Goal: Information Seeking & Learning: Learn about a topic

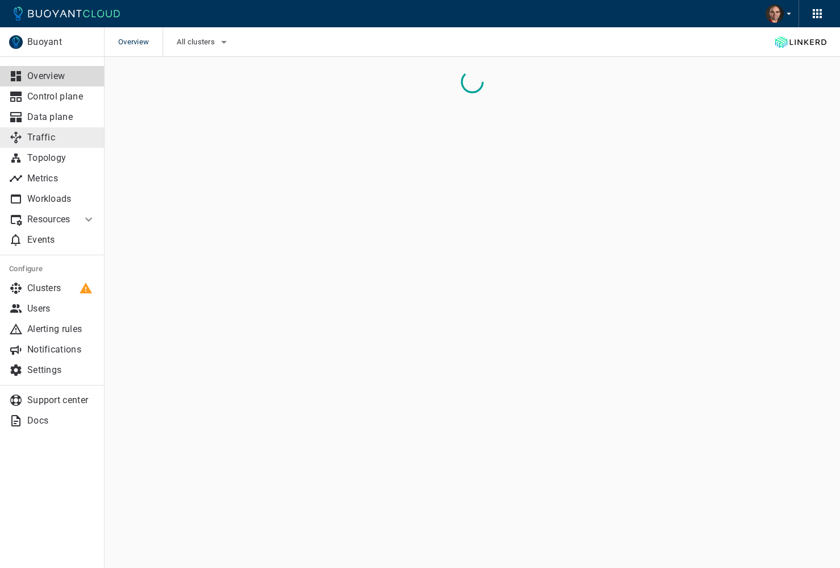
click at [65, 142] on p "Traffic" at bounding box center [61, 137] width 68 height 11
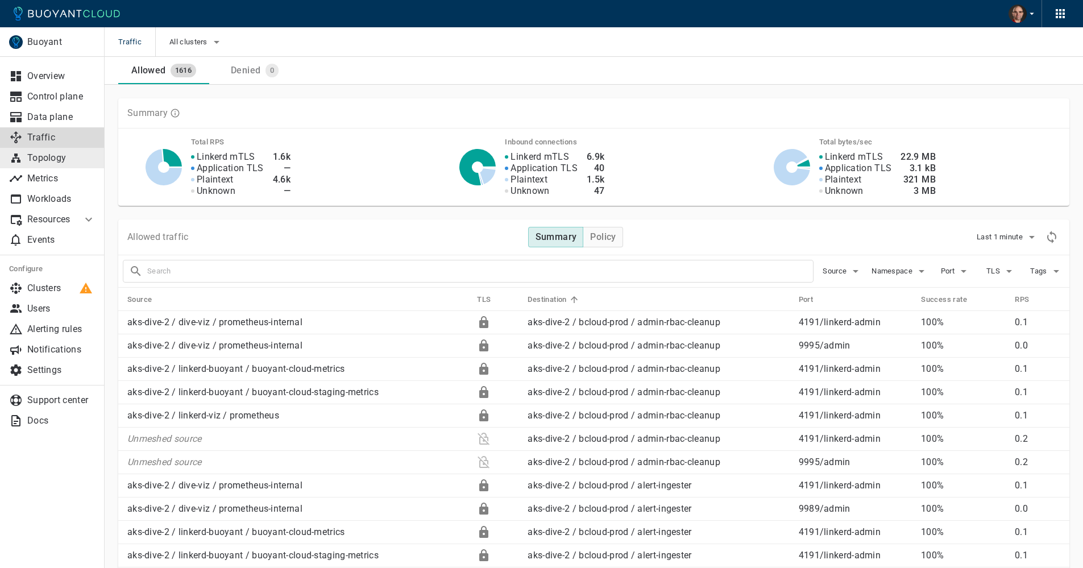
click at [65, 160] on p "Topology" at bounding box center [61, 157] width 68 height 11
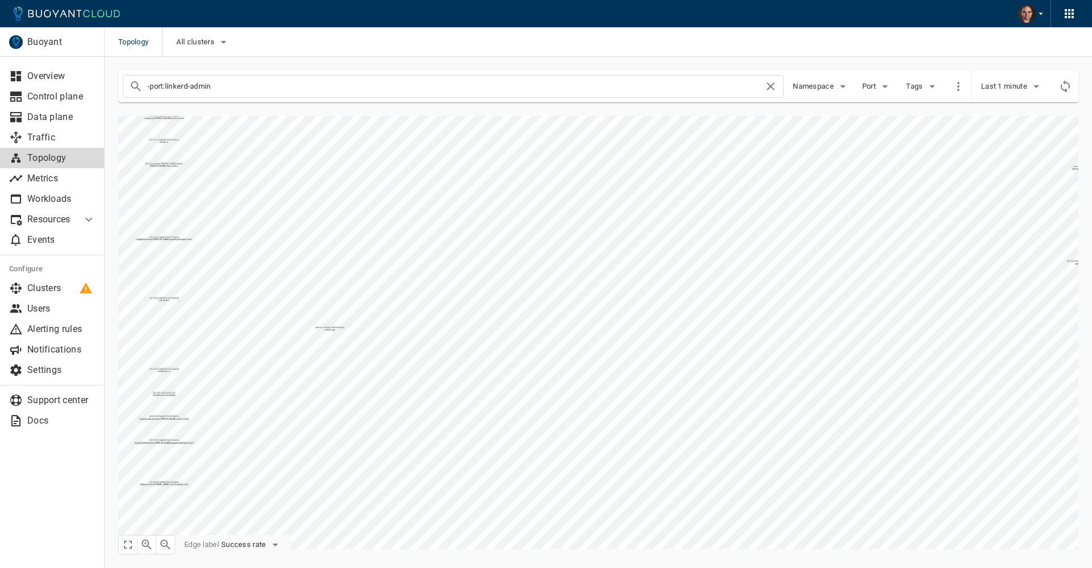
click at [810, 82] on span "Namespace" at bounding box center [814, 86] width 43 height 9
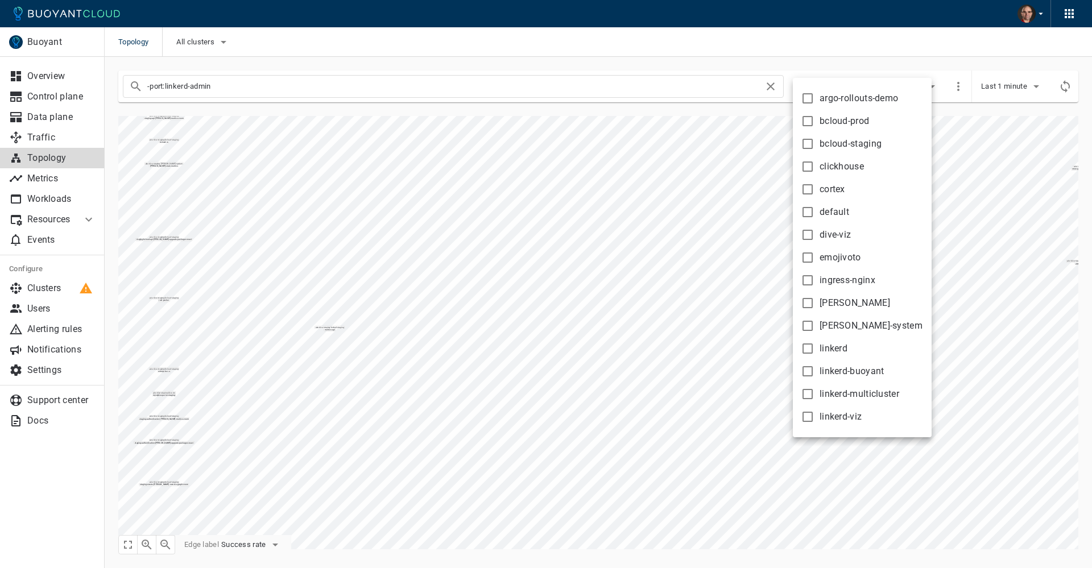
click at [809, 123] on input "bcloud-prod" at bounding box center [808, 121] width 14 height 14
checkbox input "true"
type input "-port:linkerd-admin namespace:bcloud-prod"
click at [645, 318] on div at bounding box center [546, 284] width 1092 height 568
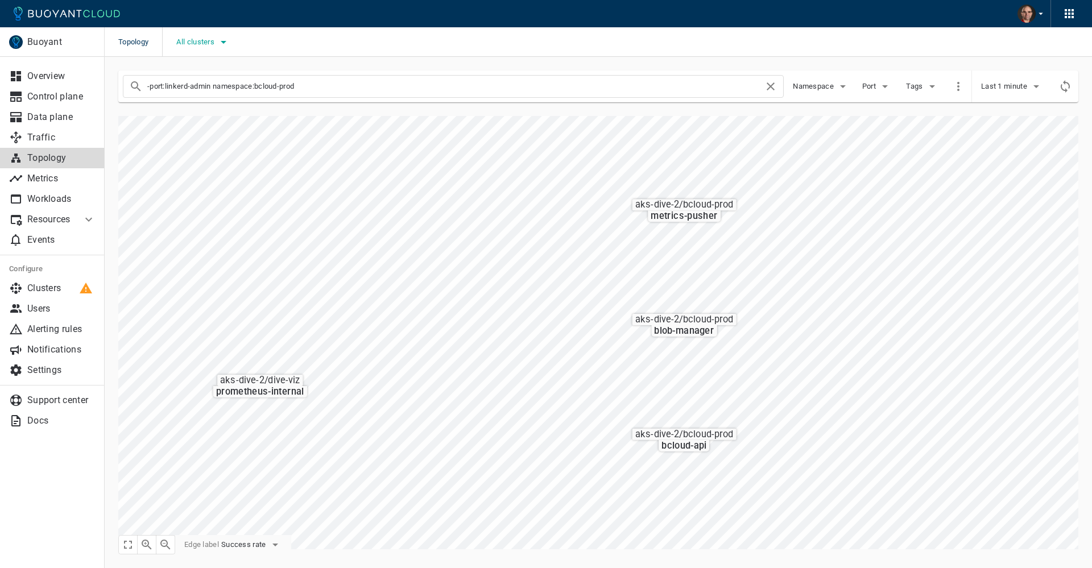
click at [222, 44] on icon "button" at bounding box center [224, 42] width 14 height 14
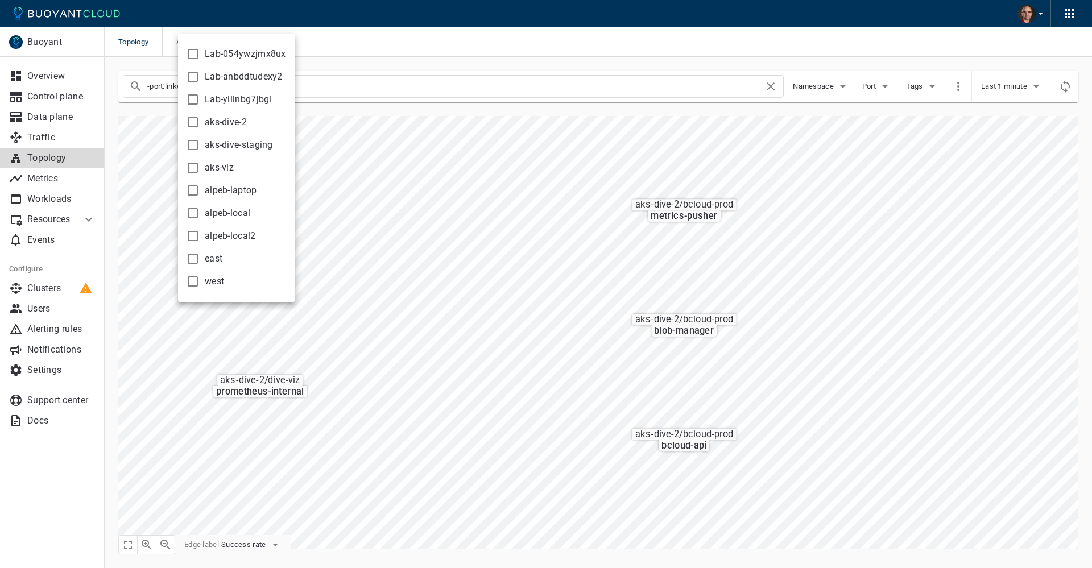
click at [190, 122] on input "aks-dive-2" at bounding box center [193, 122] width 14 height 14
checkbox input "true"
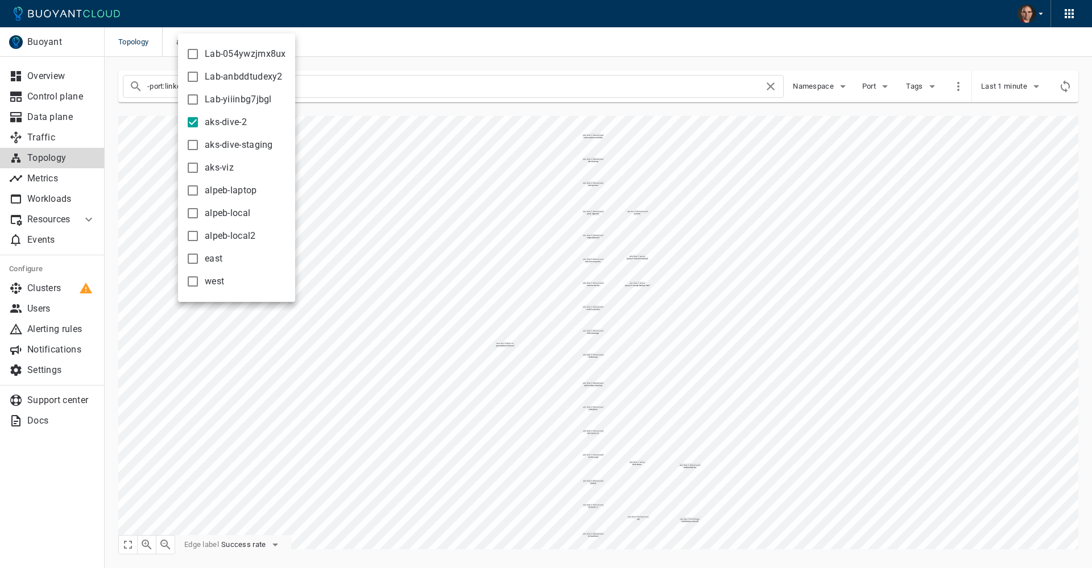
click at [479, 266] on div at bounding box center [546, 284] width 1092 height 568
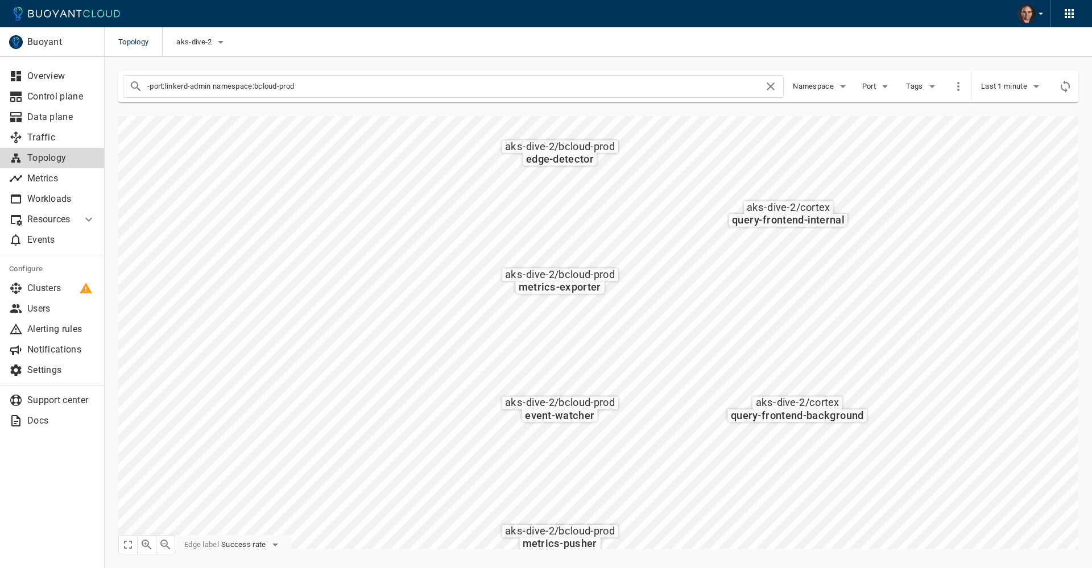
drag, startPoint x: 149, startPoint y: 86, endPoint x: 142, endPoint y: 86, distance: 7.4
click at [142, 86] on div "-port:linkerd-admin namespace:bcloud-prod" at bounding box center [453, 86] width 661 height 23
drag, startPoint x: 209, startPoint y: 87, endPoint x: 428, endPoint y: 101, distance: 218.8
click at [428, 101] on div "port:linkerd-admin namespace:bcloud-prod Namespace Port Tags" at bounding box center [544, 87] width 853 height 32
type input "port:linkerd-admin"
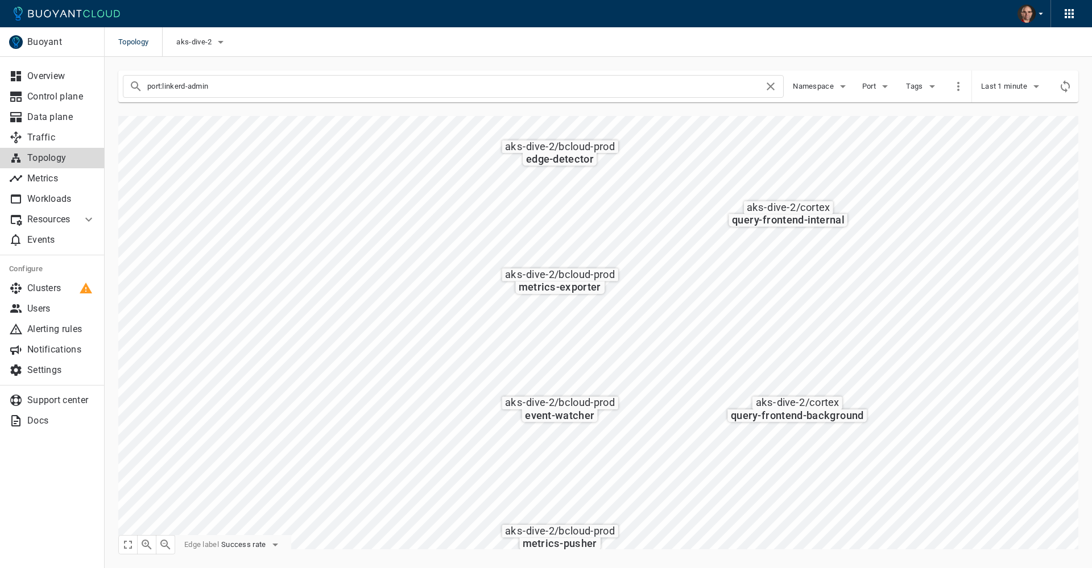
checkbox input "false"
type input "port:linkerd-admin"
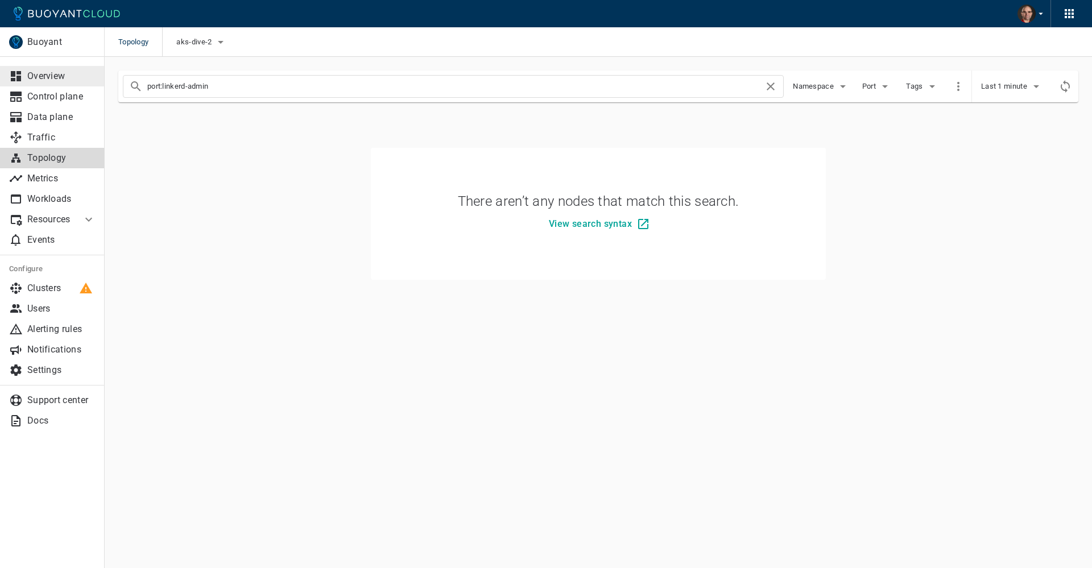
drag, startPoint x: 209, startPoint y: 88, endPoint x: 31, endPoint y: 77, distance: 178.3
click at [105, 77] on div "Buoyant Overview Control plane Data plane Traffic Topology Metrics Workloads Re…" at bounding box center [598, 177] width 987 height 241
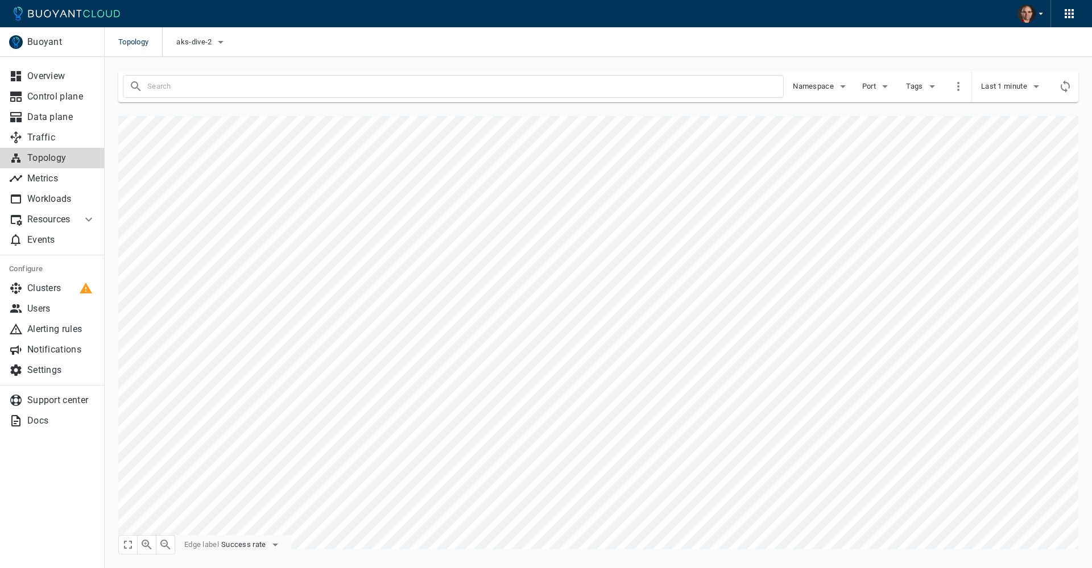
click at [205, 90] on input "text" at bounding box center [465, 86] width 636 height 16
drag, startPoint x: 215, startPoint y: 86, endPoint x: 165, endPoint y: 88, distance: 49.5
click at [165, 88] on input "-port:linkerd-admin" at bounding box center [455, 86] width 616 height 16
click at [313, 66] on div "-port:linkerd-admin Namespace Port Tags Last 1 minute" at bounding box center [591, 79] width 973 height 45
click at [879, 86] on icon "button" at bounding box center [885, 87] width 14 height 14
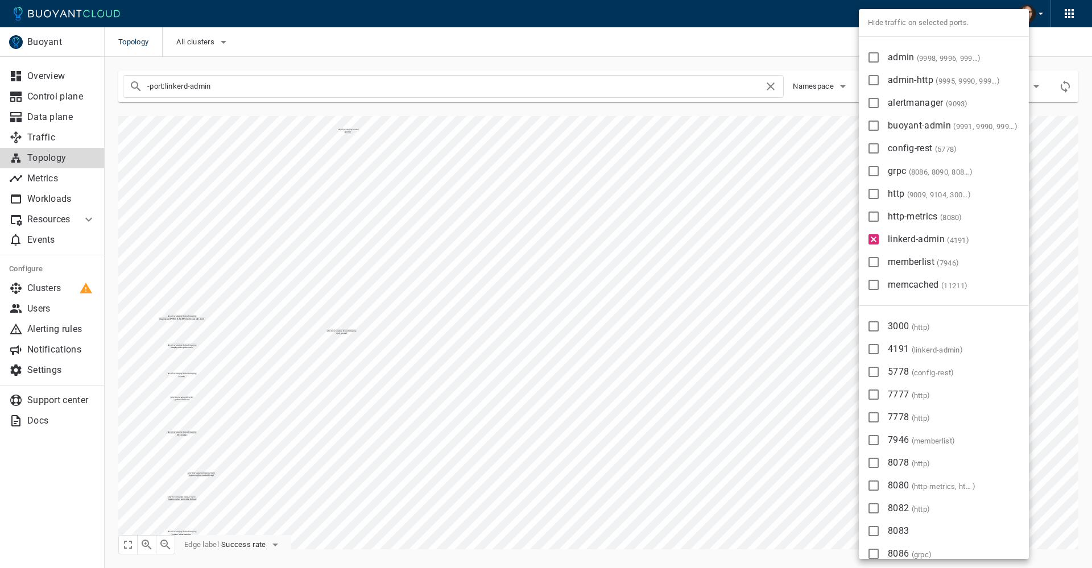
click at [745, 54] on div at bounding box center [546, 284] width 1092 height 568
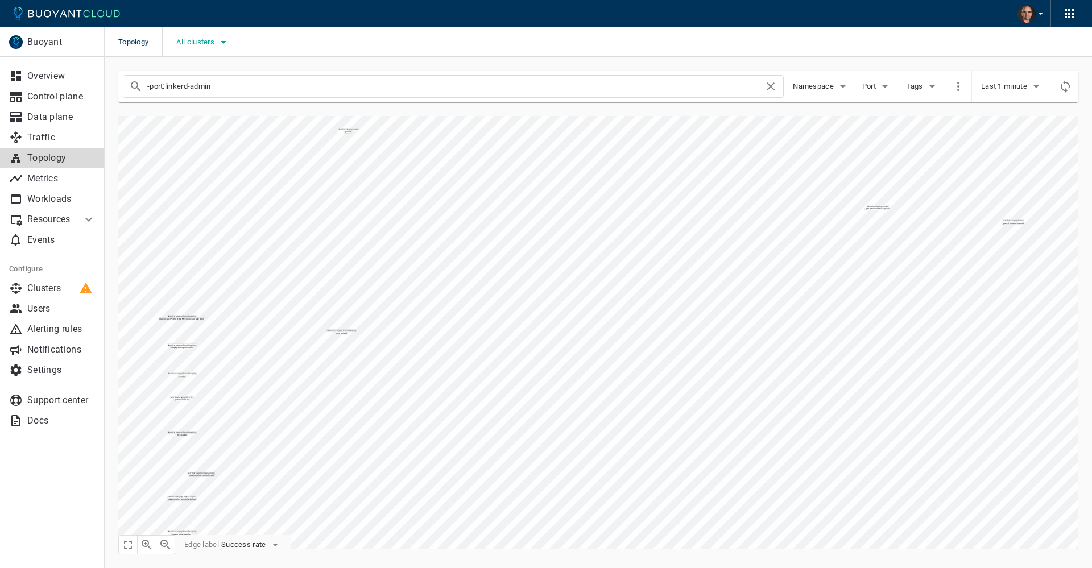
click at [197, 38] on span "All clusters" at bounding box center [196, 42] width 40 height 9
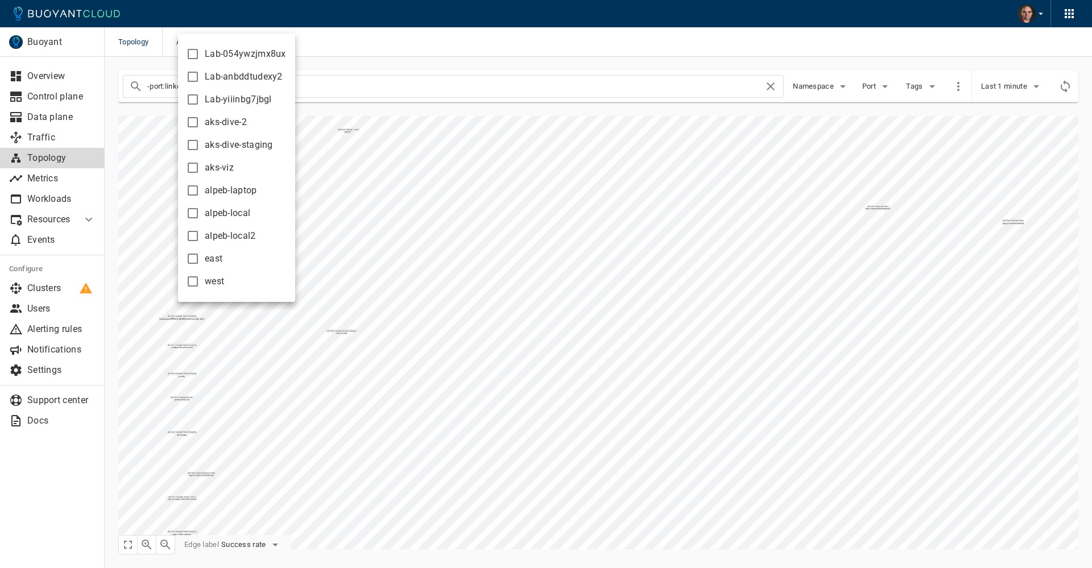
click at [360, 40] on div "Lab-054ywzjmx8ux Lab-anbddtudexy2 Lab-yiiinbg7jbgl aks-dive-2 aks-dive-staging …" at bounding box center [546, 284] width 1092 height 568
click at [810, 86] on div at bounding box center [546, 284] width 1092 height 568
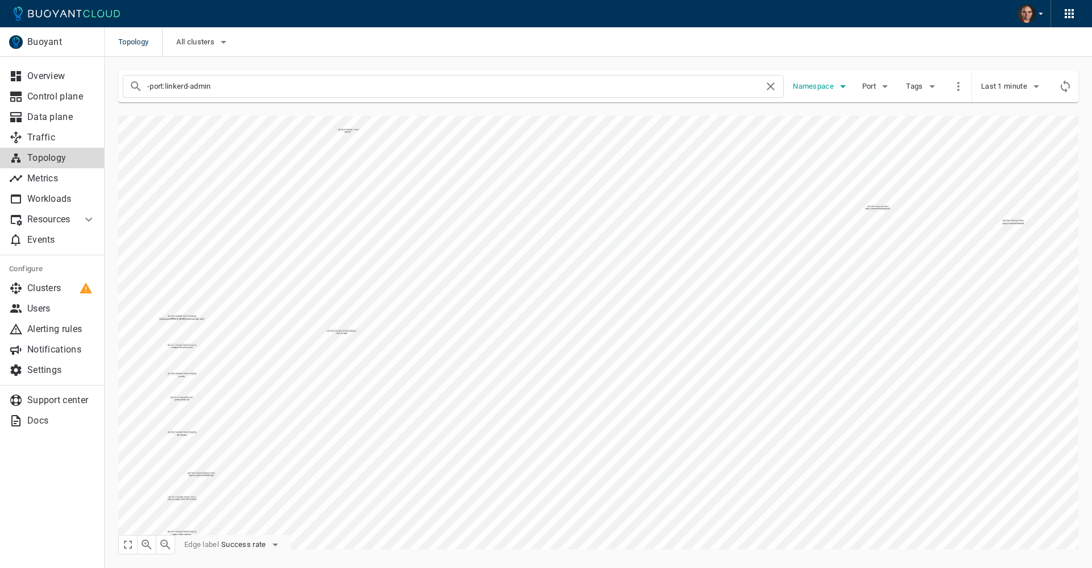
click at [819, 86] on span "Namespace" at bounding box center [814, 86] width 43 height 9
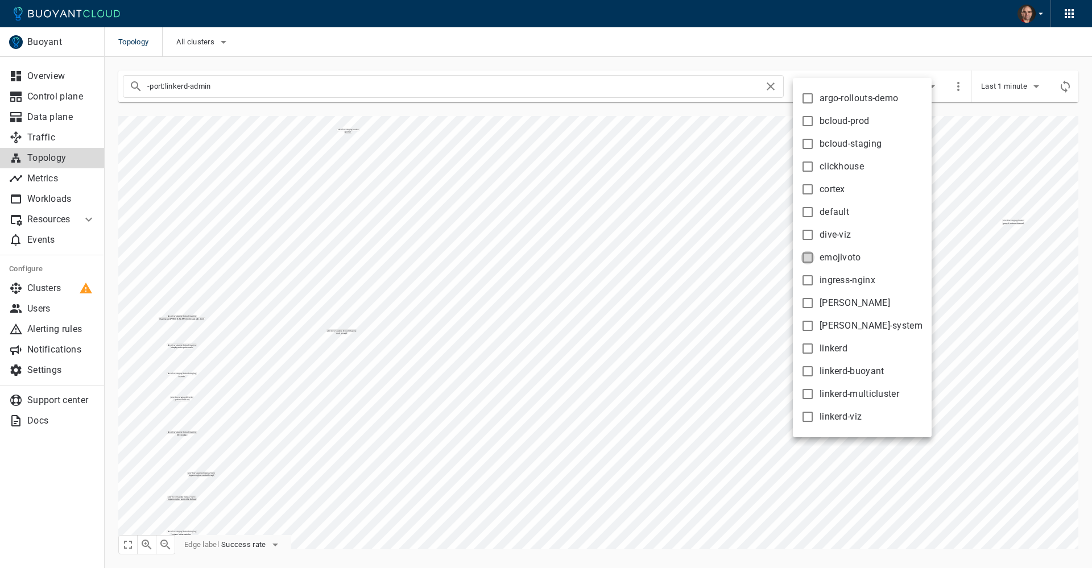
click at [807, 258] on input "emojivoto" at bounding box center [808, 258] width 14 height 14
checkbox input "true"
type input "-port:linkerd-admin namespace:emojivoto"
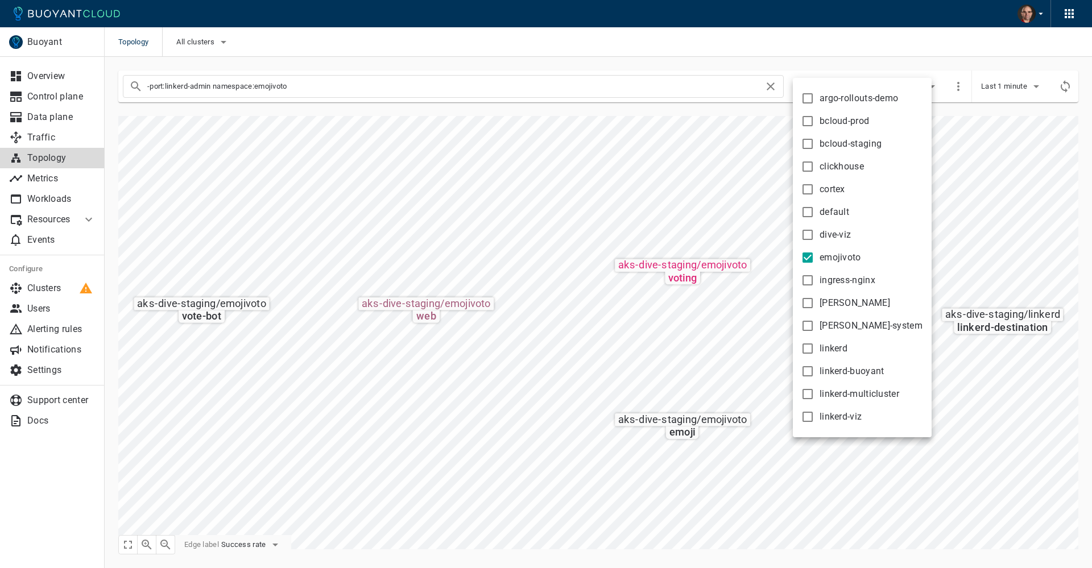
click at [522, 172] on div at bounding box center [546, 284] width 1092 height 568
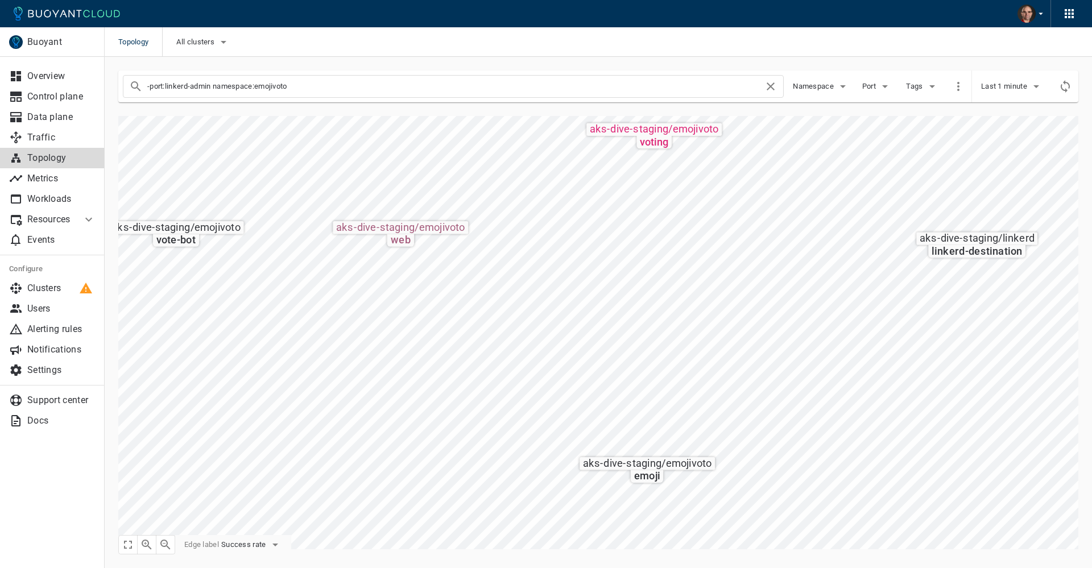
click at [643, 102] on div "aks-dive-staging / linkerd linkerd-destination aks-dive-staging / emojivoto emo…" at bounding box center [591, 325] width 973 height 447
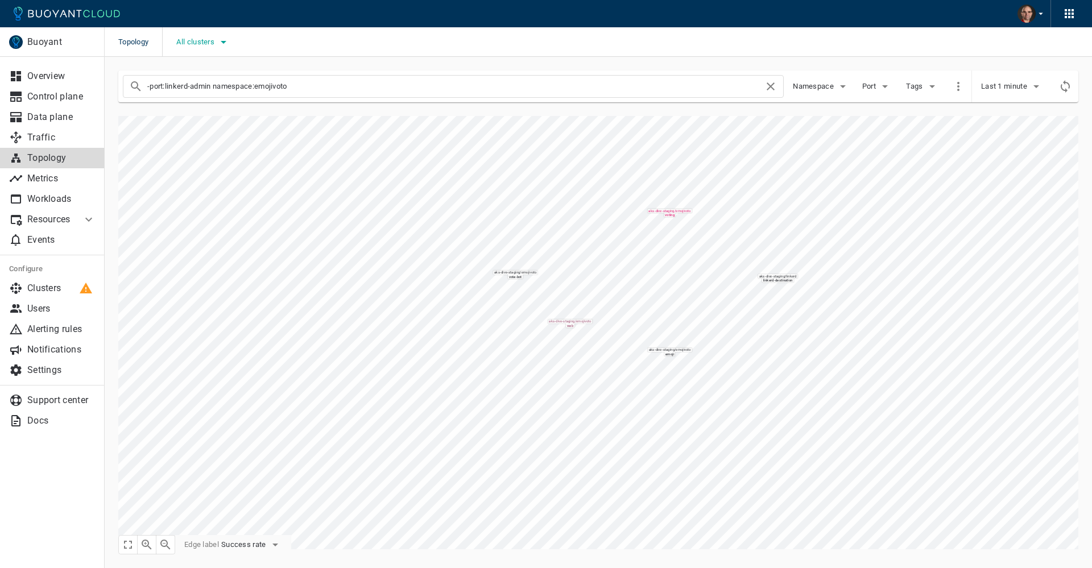
click at [210, 40] on span "All clusters" at bounding box center [196, 42] width 40 height 9
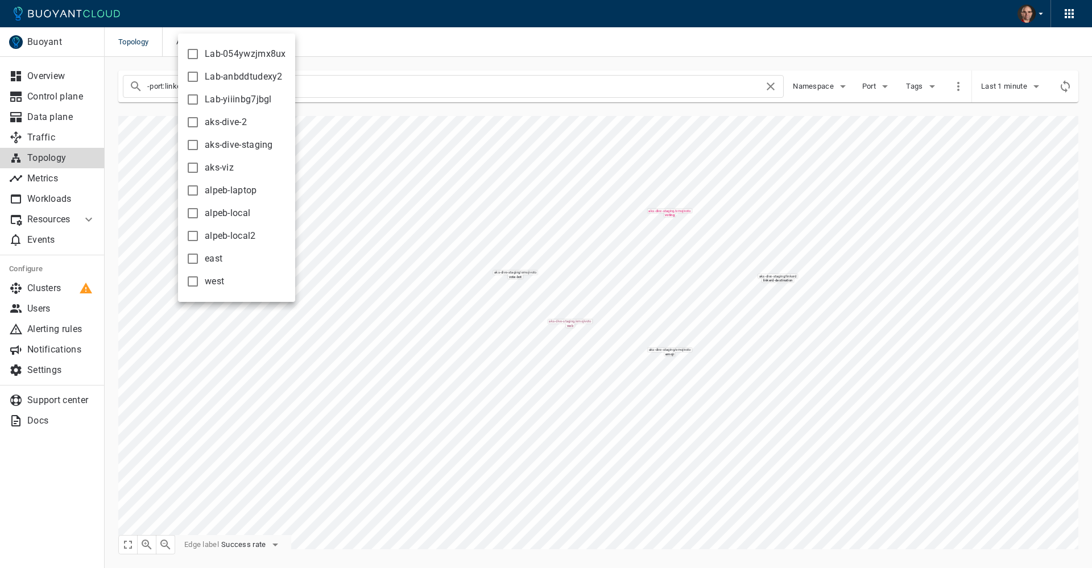
click at [469, 161] on div at bounding box center [546, 284] width 1092 height 568
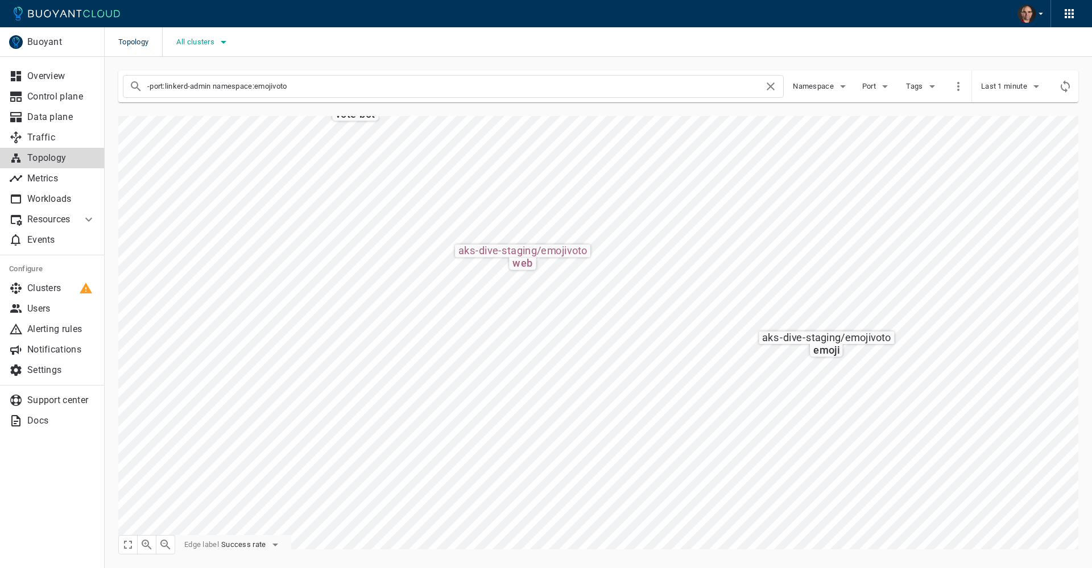
click at [205, 47] on button "All clusters" at bounding box center [203, 42] width 54 height 17
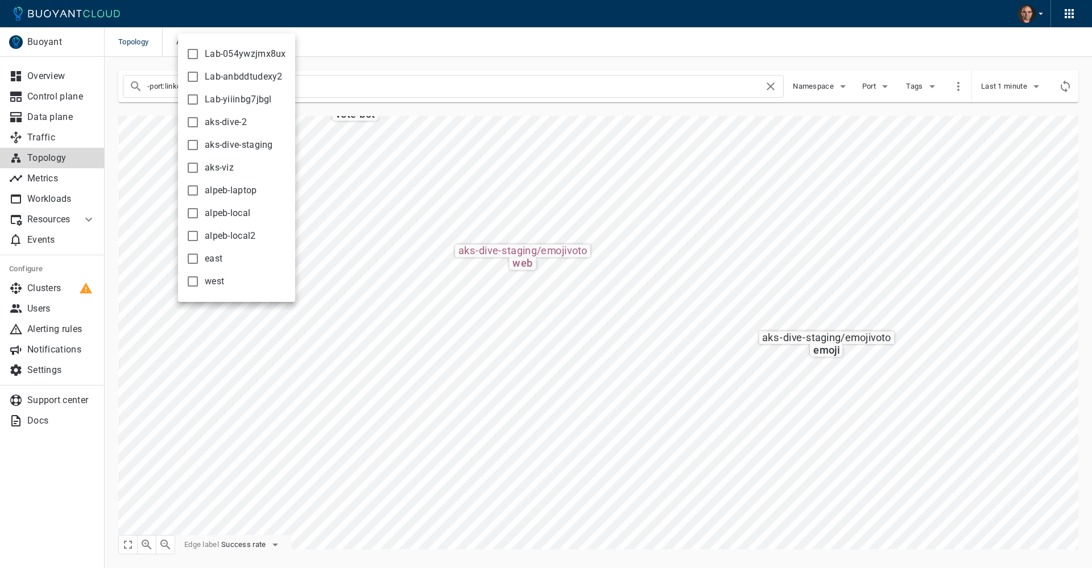
click at [197, 140] on input "aks-dive-staging" at bounding box center [193, 145] width 14 height 14
checkbox input "true"
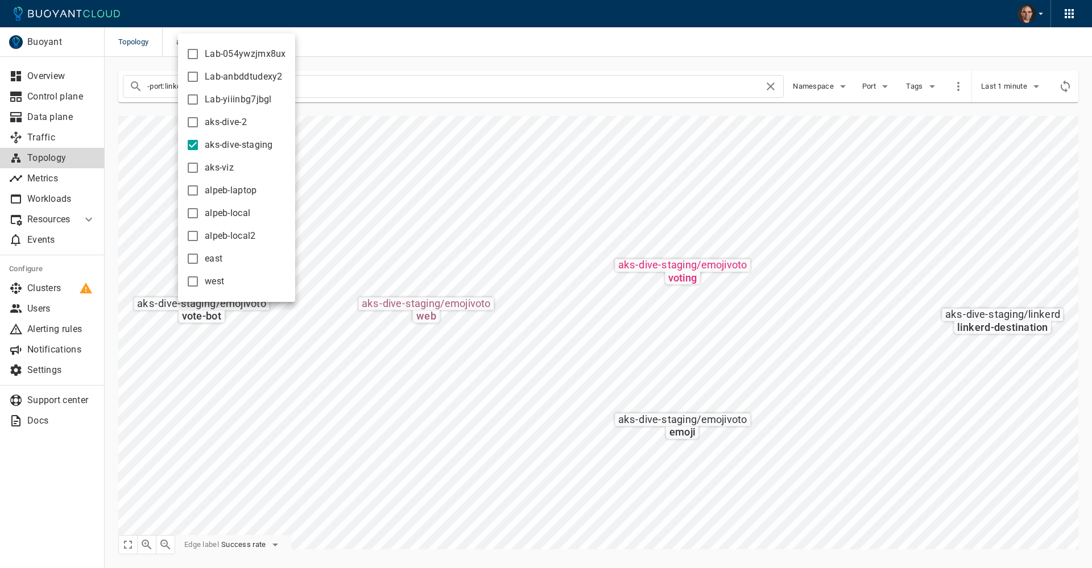
click at [397, 388] on div at bounding box center [546, 284] width 1092 height 568
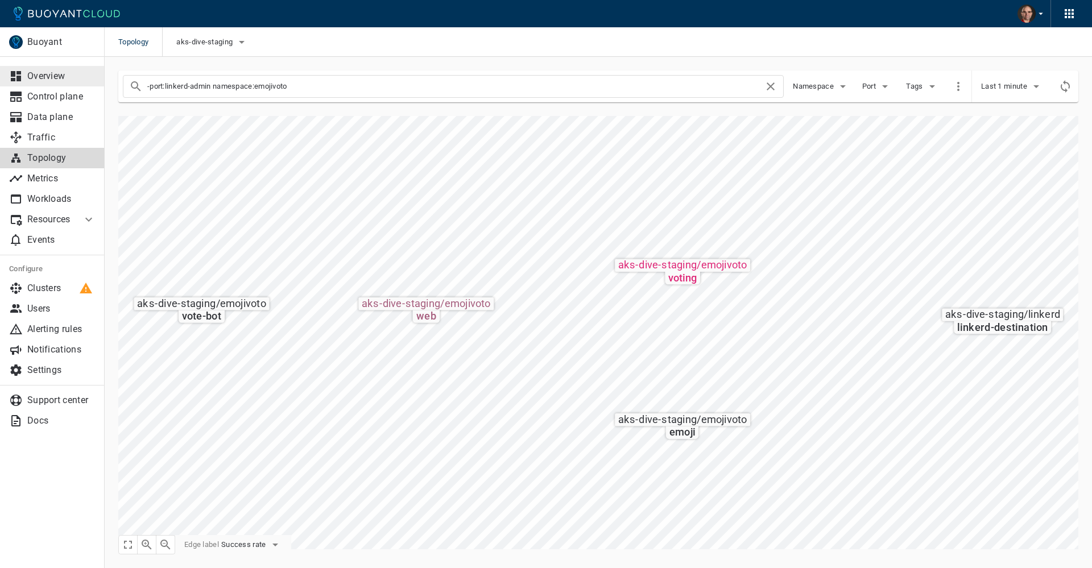
click at [41, 76] on p "Overview" at bounding box center [61, 76] width 68 height 11
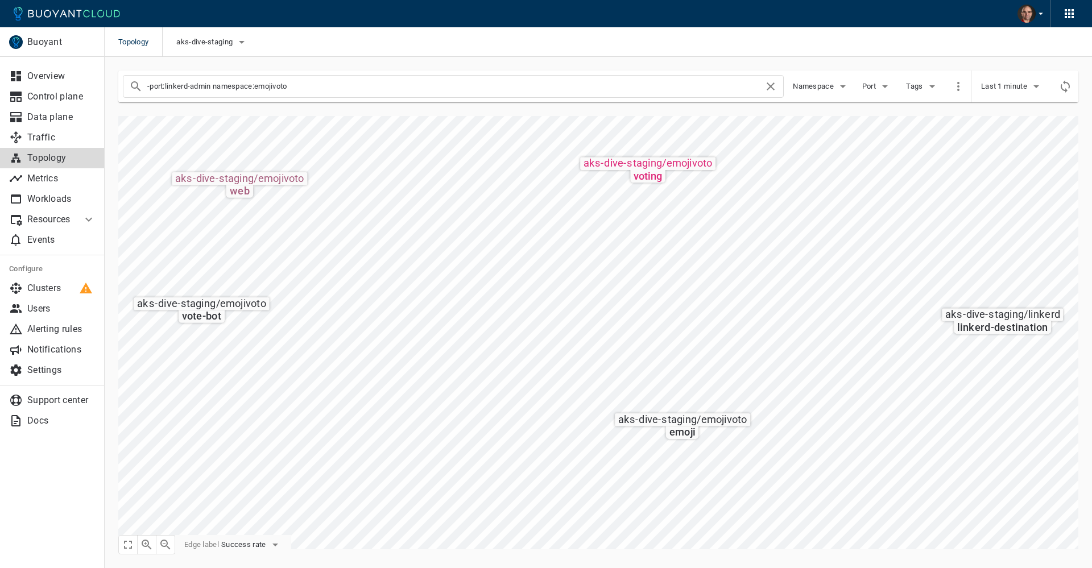
drag, startPoint x: 214, startPoint y: 86, endPoint x: 129, endPoint y: 79, distance: 86.1
click at [129, 79] on div "-port:linkerd-admin namespace:emojivoto" at bounding box center [453, 86] width 661 height 23
type input "namespace:emojivoto"
checkbox input "false"
type input "namespace:emojivoto"
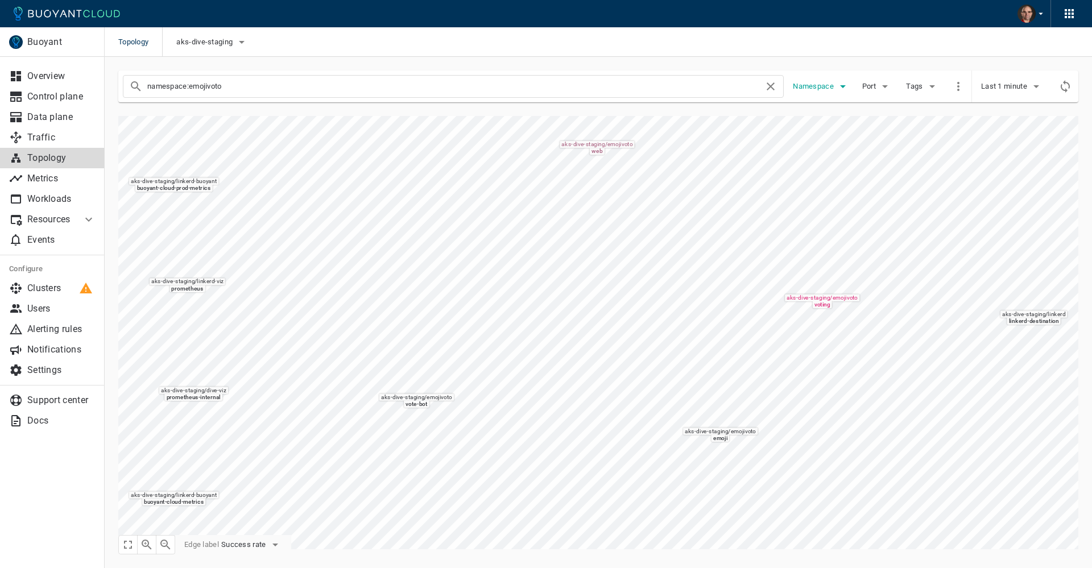
click at [836, 86] on icon "button" at bounding box center [843, 87] width 14 height 14
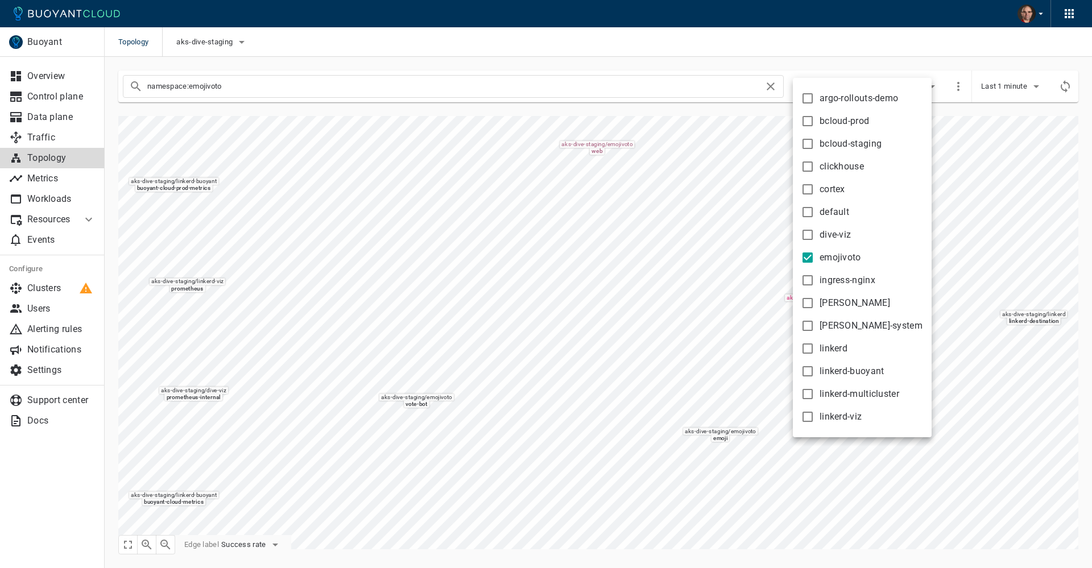
click at [889, 63] on div at bounding box center [546, 284] width 1092 height 568
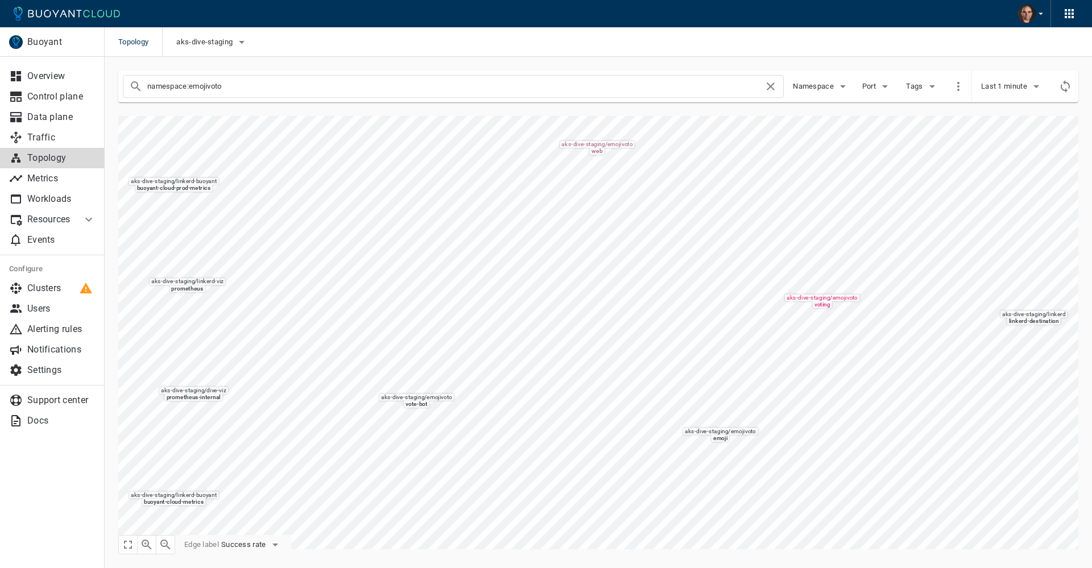
click at [875, 85] on span "Port" at bounding box center [870, 86] width 16 height 9
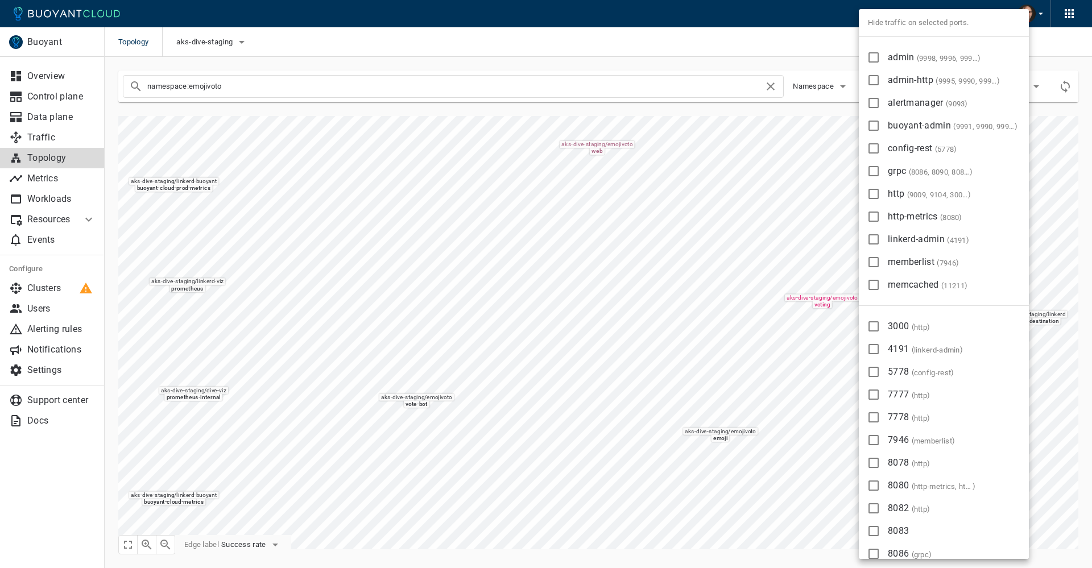
click at [872, 239] on input "linkerd-admin ( 4191 )" at bounding box center [874, 240] width 14 height 14
checkbox input "true"
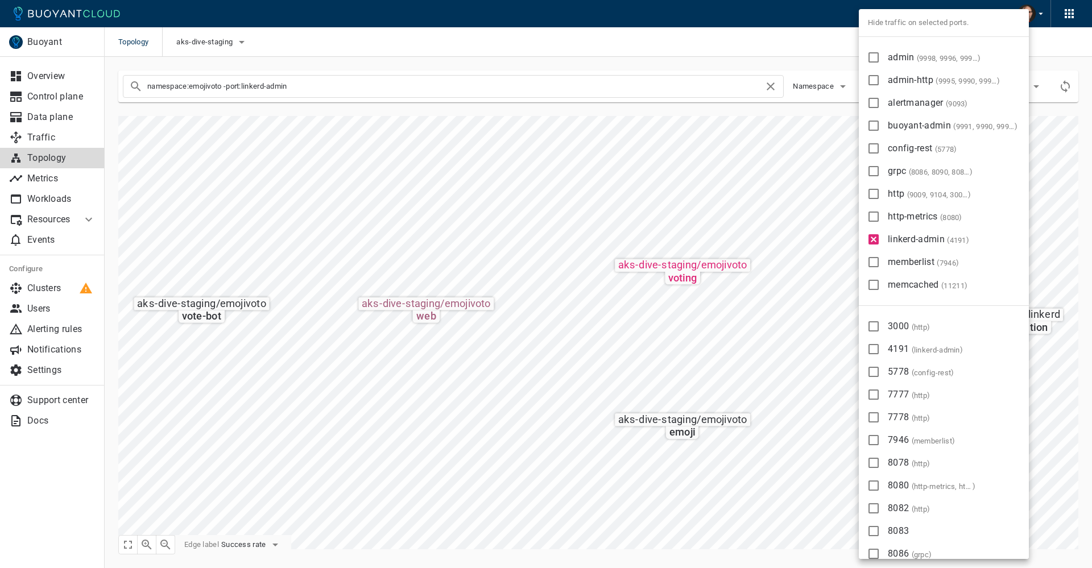
click at [647, 156] on div at bounding box center [546, 284] width 1092 height 568
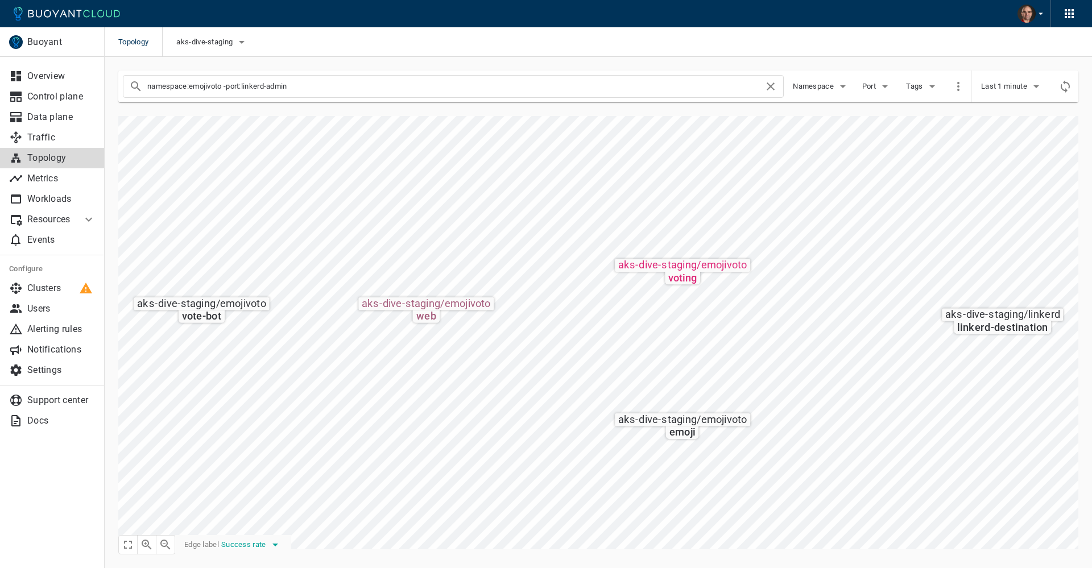
click at [254, 544] on span "Success rate" at bounding box center [244, 544] width 47 height 9
click at [260, 525] on li "Request rate" at bounding box center [267, 523] width 91 height 20
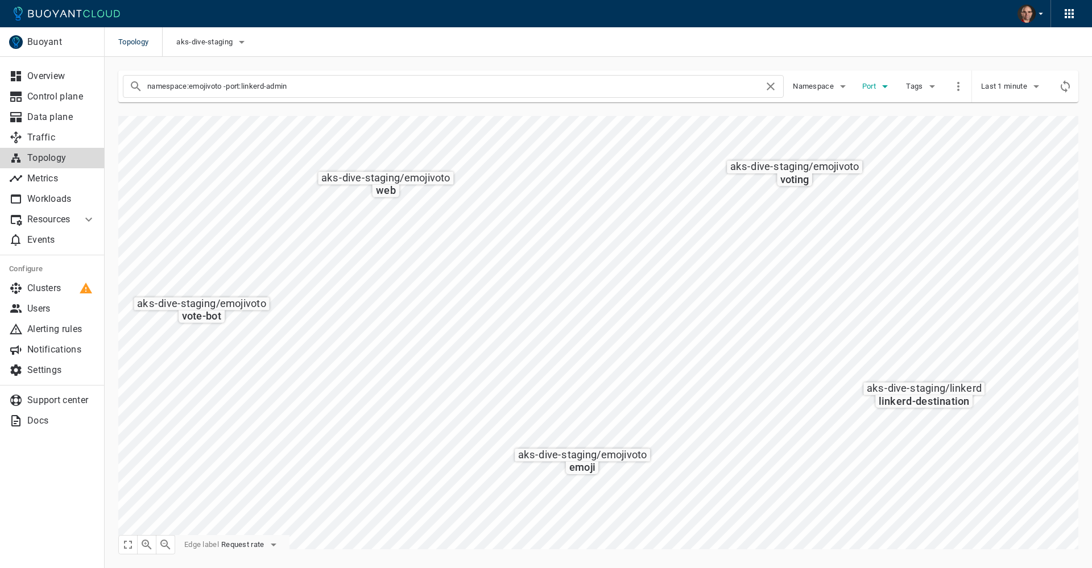
click at [871, 88] on span "Port" at bounding box center [870, 86] width 16 height 9
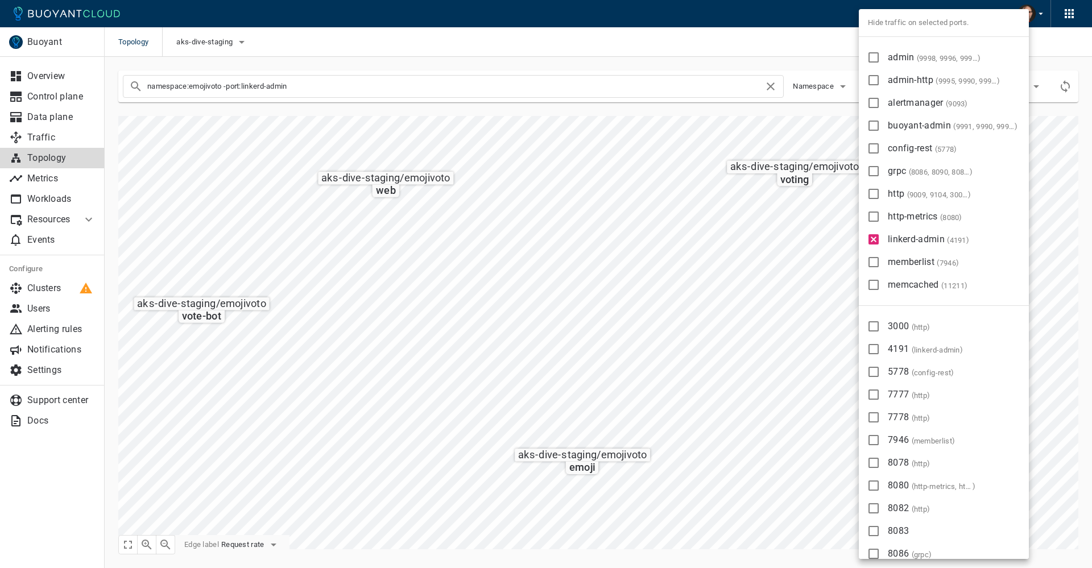
click at [486, 442] on div at bounding box center [546, 284] width 1092 height 568
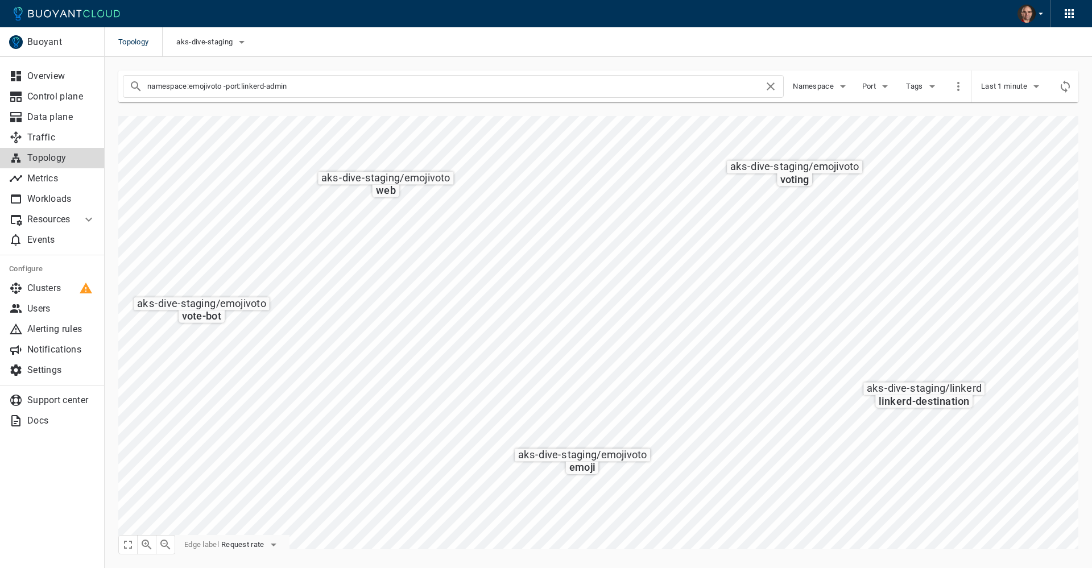
drag, startPoint x: 222, startPoint y: 88, endPoint x: 230, endPoint y: 87, distance: 8.0
click at [225, 87] on input "namespace:emojivoto -port:linkerd-admin" at bounding box center [455, 86] width 616 height 16
click at [229, 86] on input "namespace:emojivoto -port:linkerd-admin" at bounding box center [455, 86] width 616 height 16
drag, startPoint x: 223, startPoint y: 87, endPoint x: 335, endPoint y: 86, distance: 112.0
click at [335, 86] on input "namespace:emojivoto -port:linkerd-admin" at bounding box center [455, 86] width 616 height 16
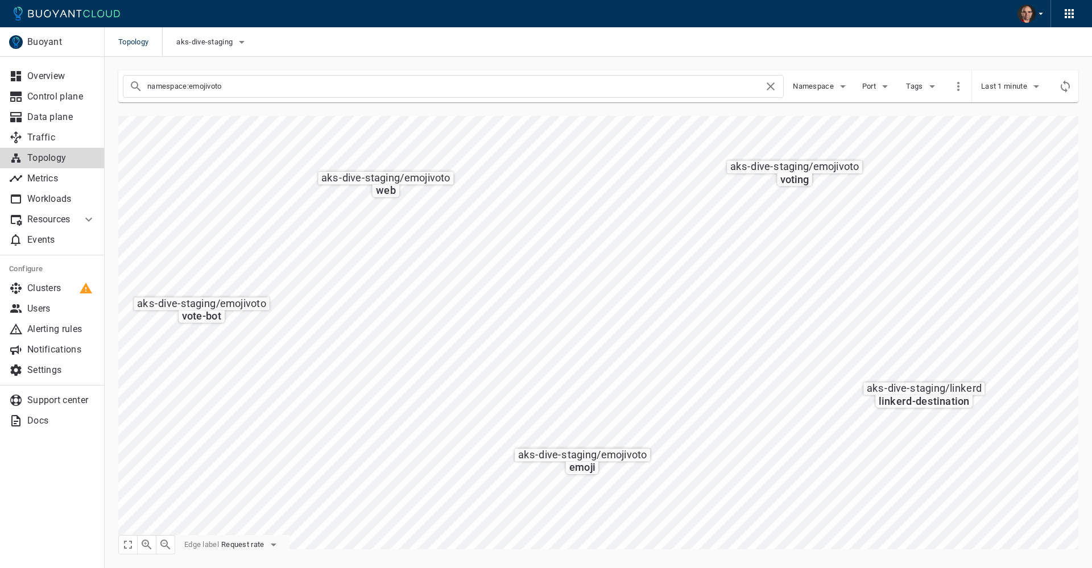
type input "namespace:emojivoto"
checkbox input "false"
type input "namespace:emojivoto"
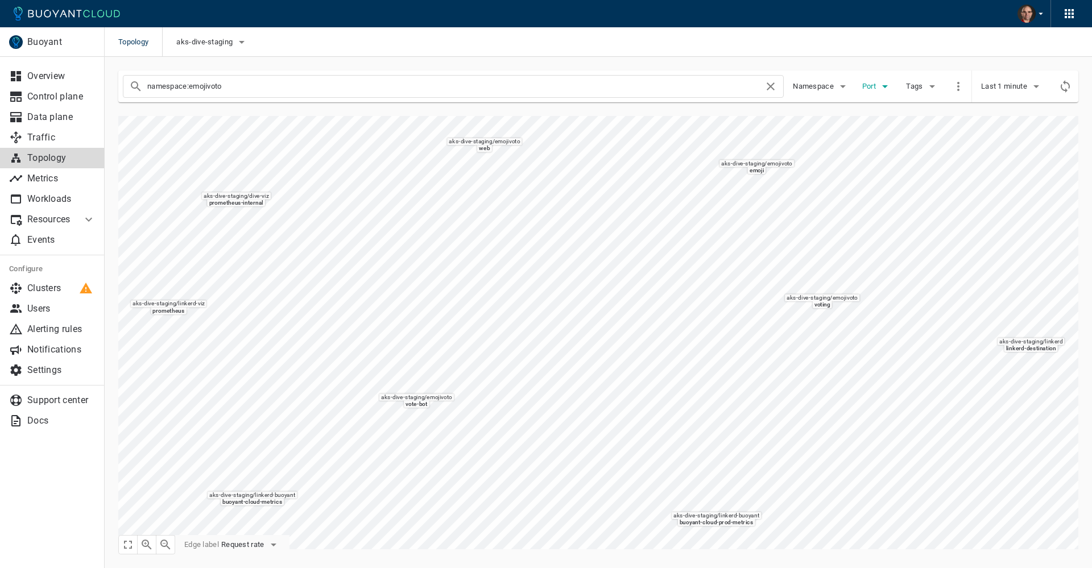
click at [876, 89] on span "Port" at bounding box center [870, 86] width 16 height 9
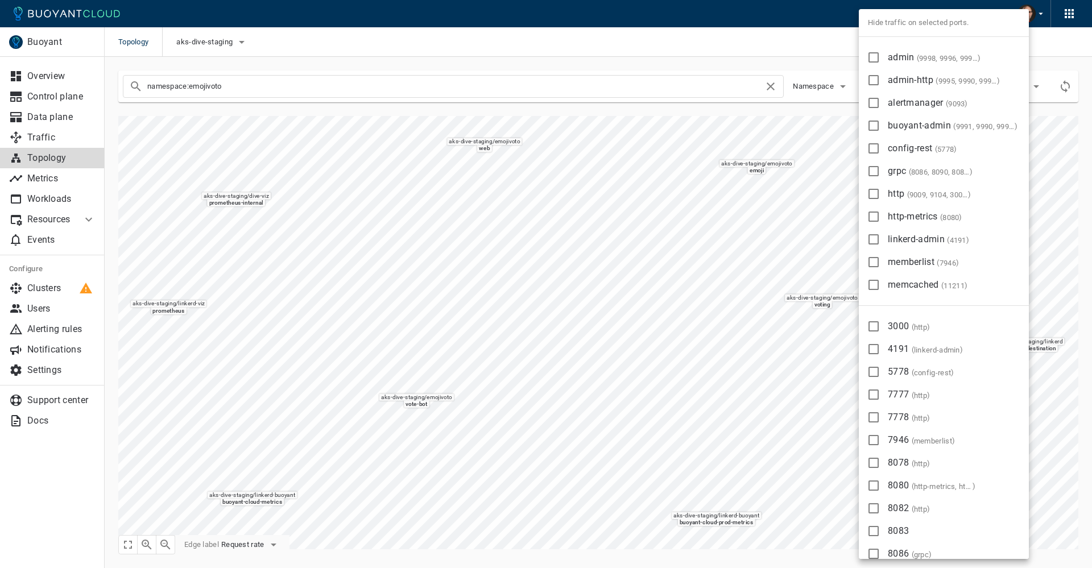
click at [873, 239] on input "linkerd-admin ( 4191 )" at bounding box center [874, 240] width 14 height 14
checkbox input "true"
type input "namespace:emojivoto -port:linkerd-admin"
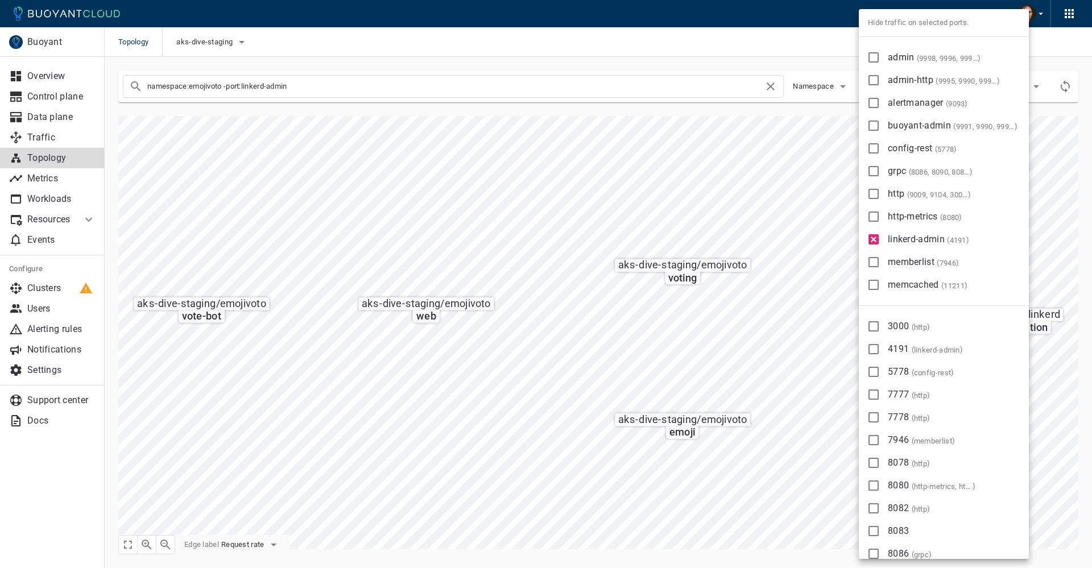
click at [604, 131] on div at bounding box center [546, 284] width 1092 height 568
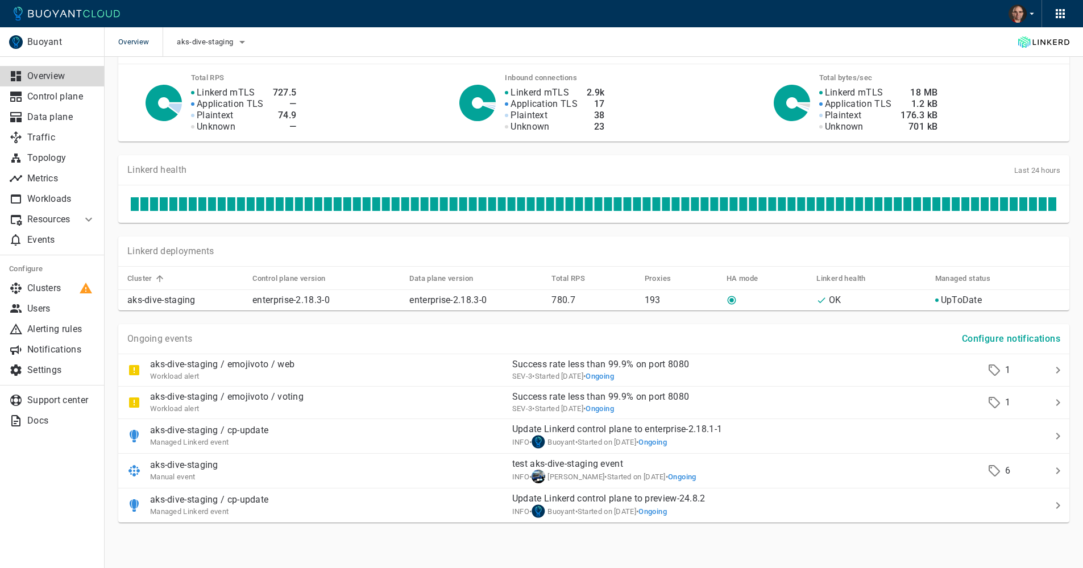
scroll to position [342, 0]
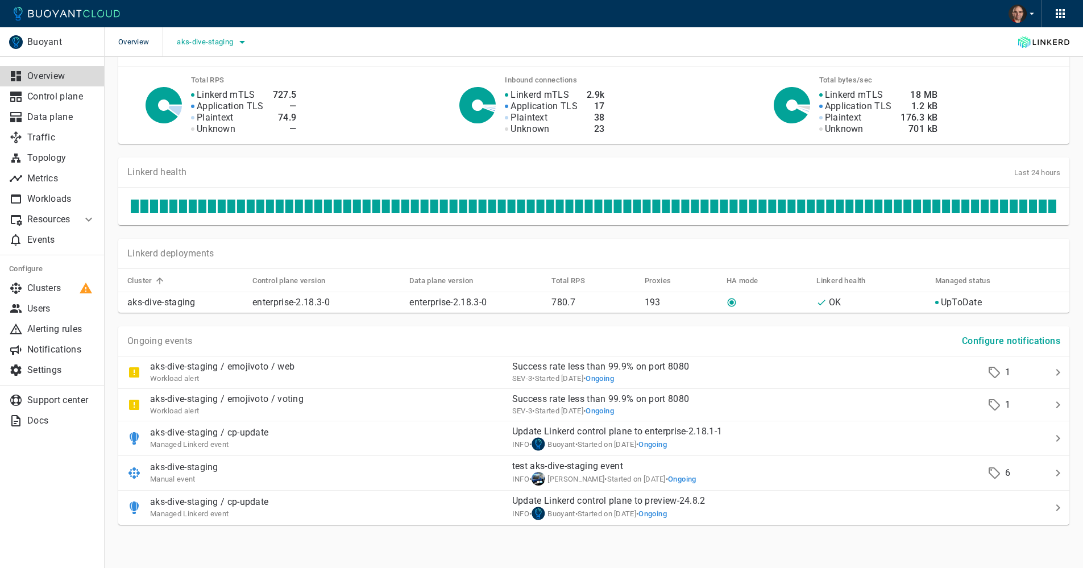
click at [228, 38] on span "aks-dive-staging" at bounding box center [206, 42] width 59 height 9
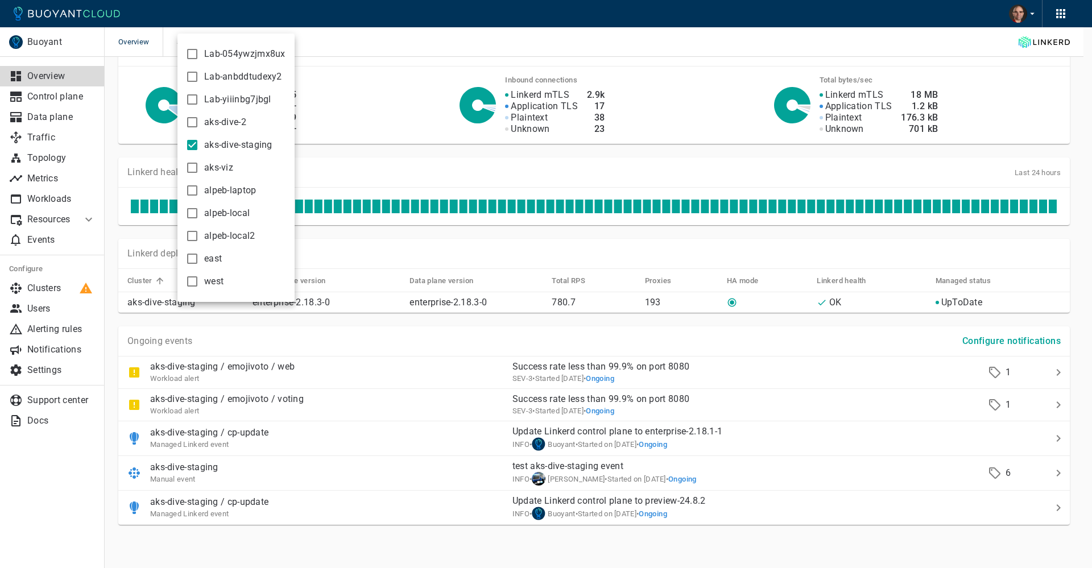
click at [192, 147] on input "aks-dive-staging" at bounding box center [192, 145] width 14 height 14
checkbox input "false"
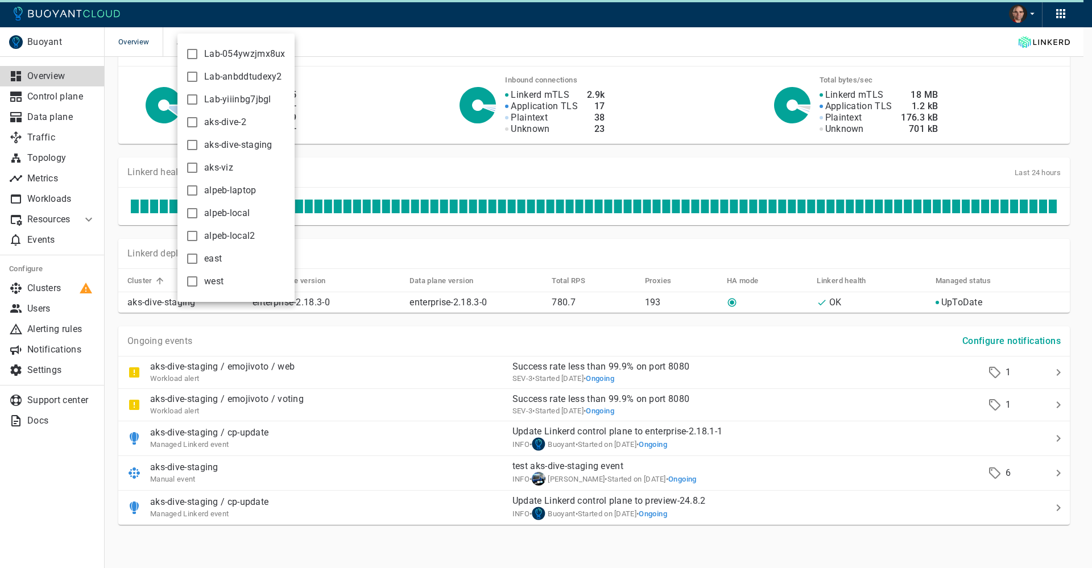
click at [363, 264] on div at bounding box center [546, 284] width 1092 height 568
